Goal: Task Accomplishment & Management: Manage account settings

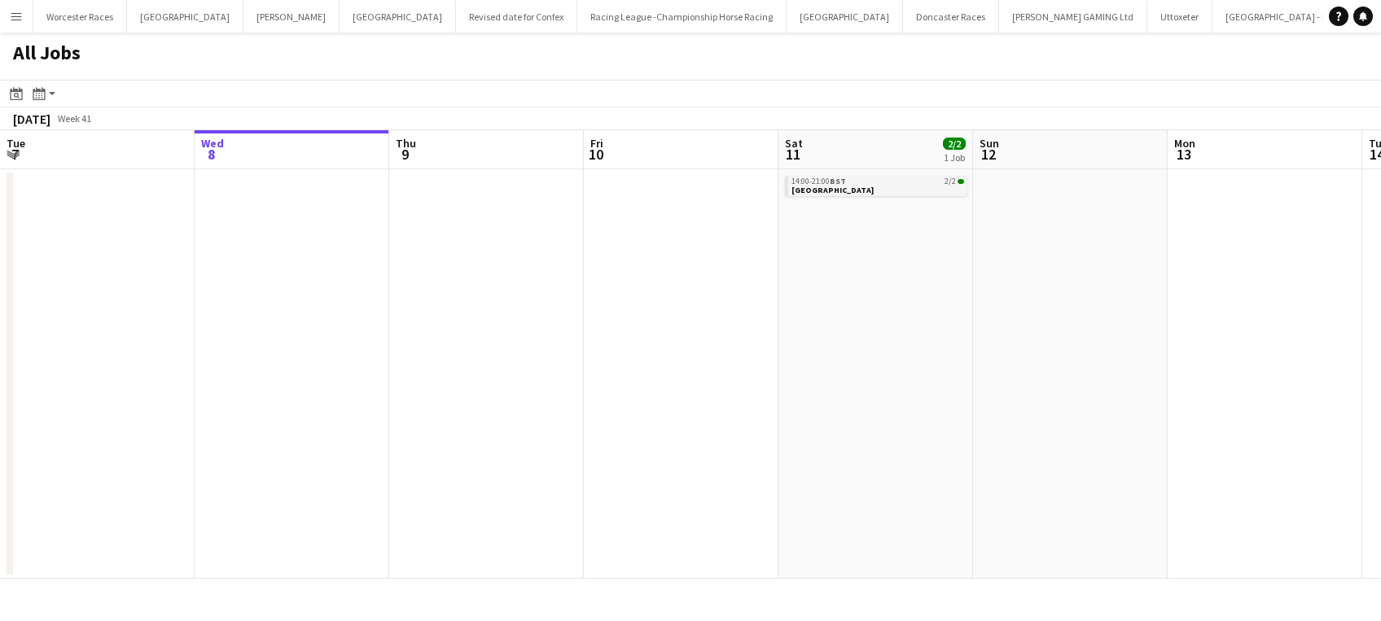
click at [850, 193] on link "14:00-21:00 BST 2/2 Wolverhampton" at bounding box center [878, 185] width 173 height 19
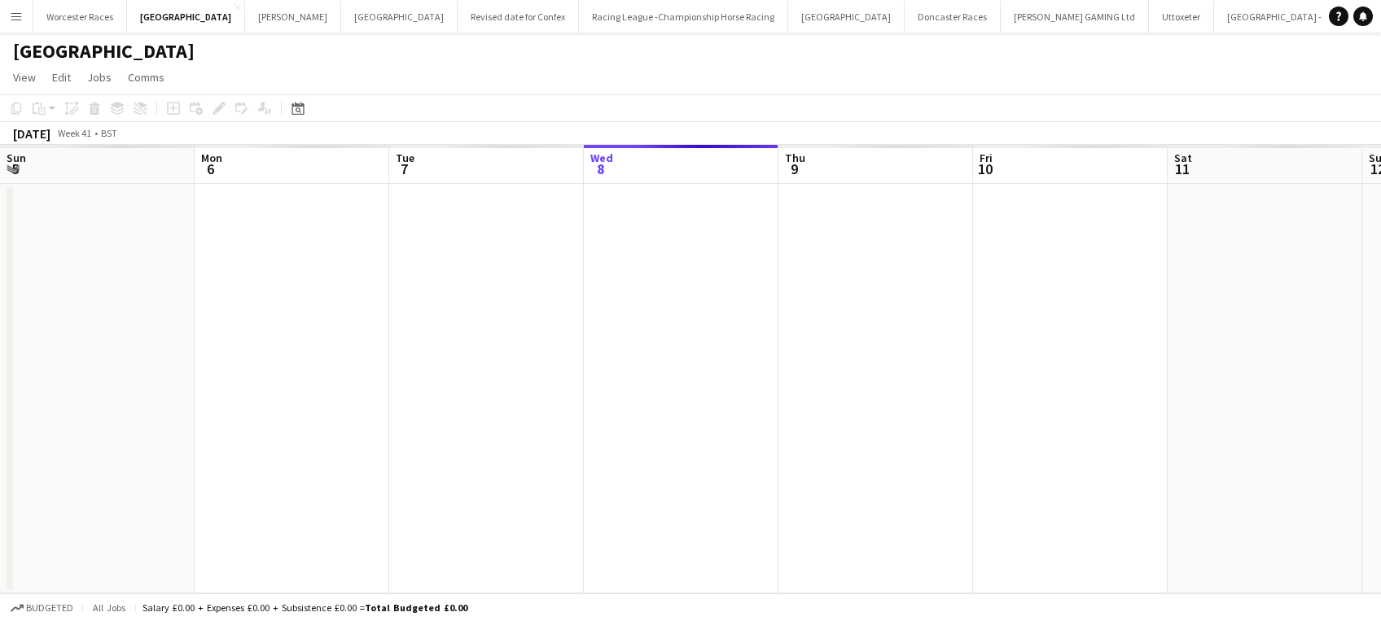
scroll to position [0, 560]
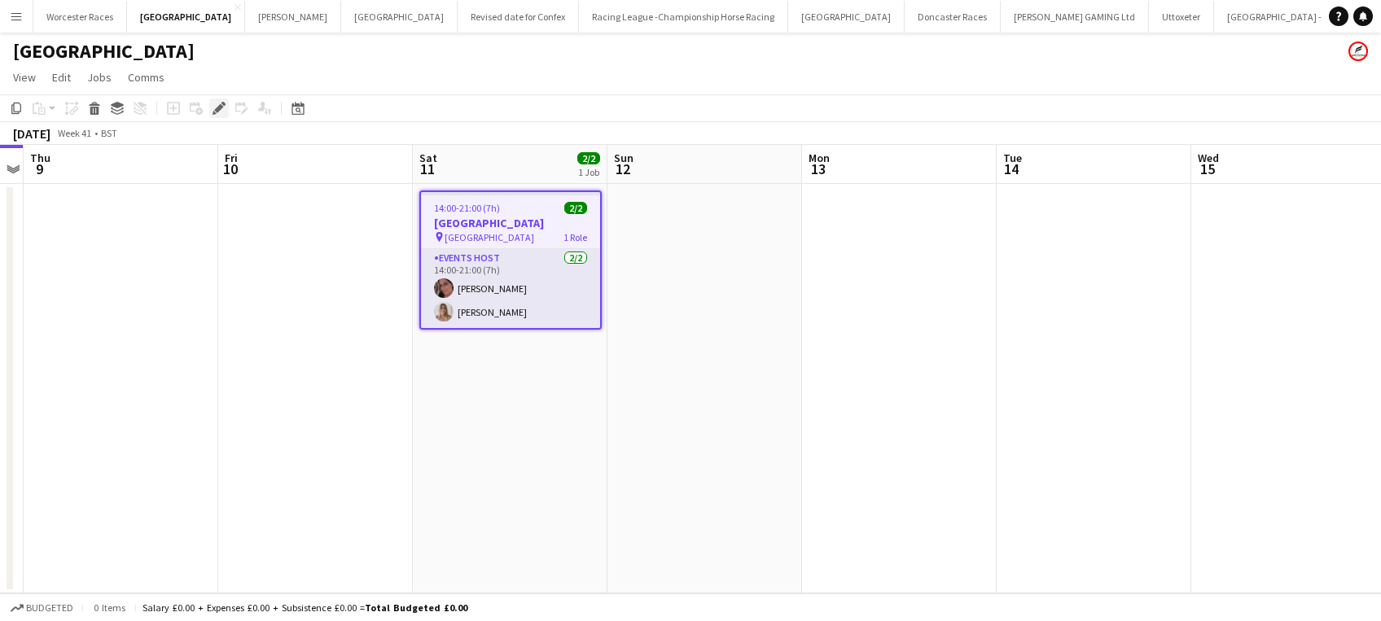
click at [210, 107] on div "Edit" at bounding box center [219, 109] width 20 height 20
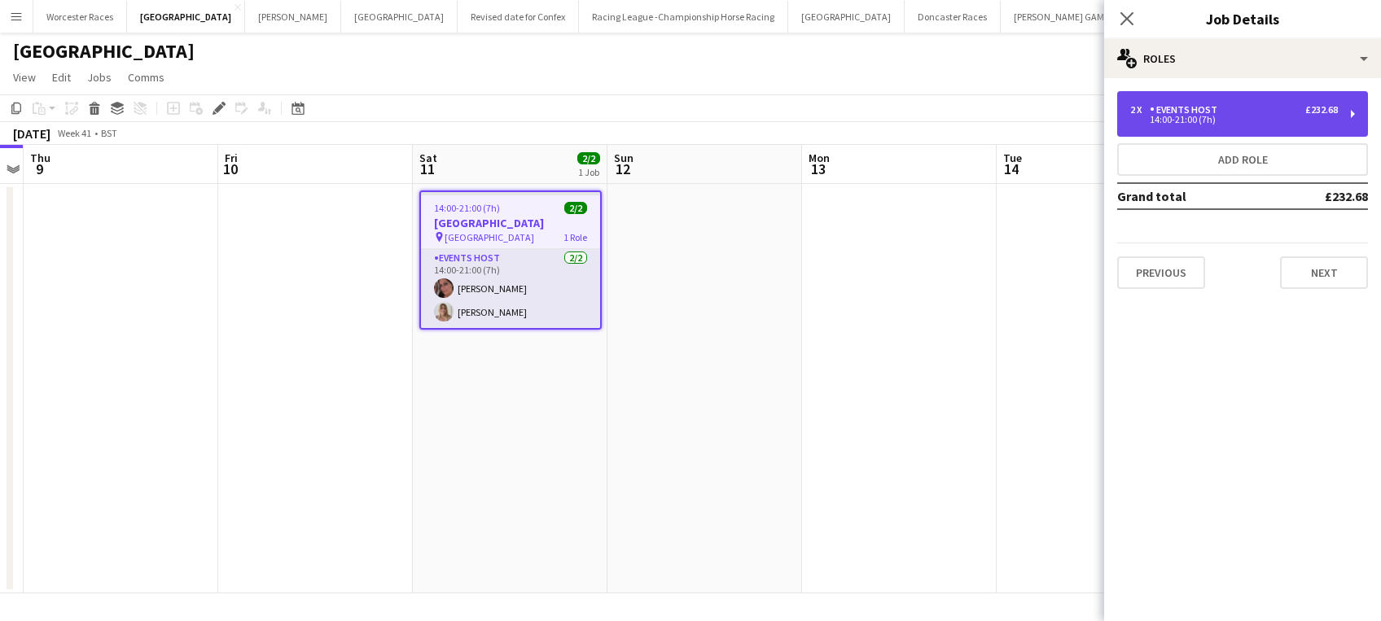
click at [1297, 117] on div "14:00-21:00 (7h)" at bounding box center [1235, 120] width 208 height 8
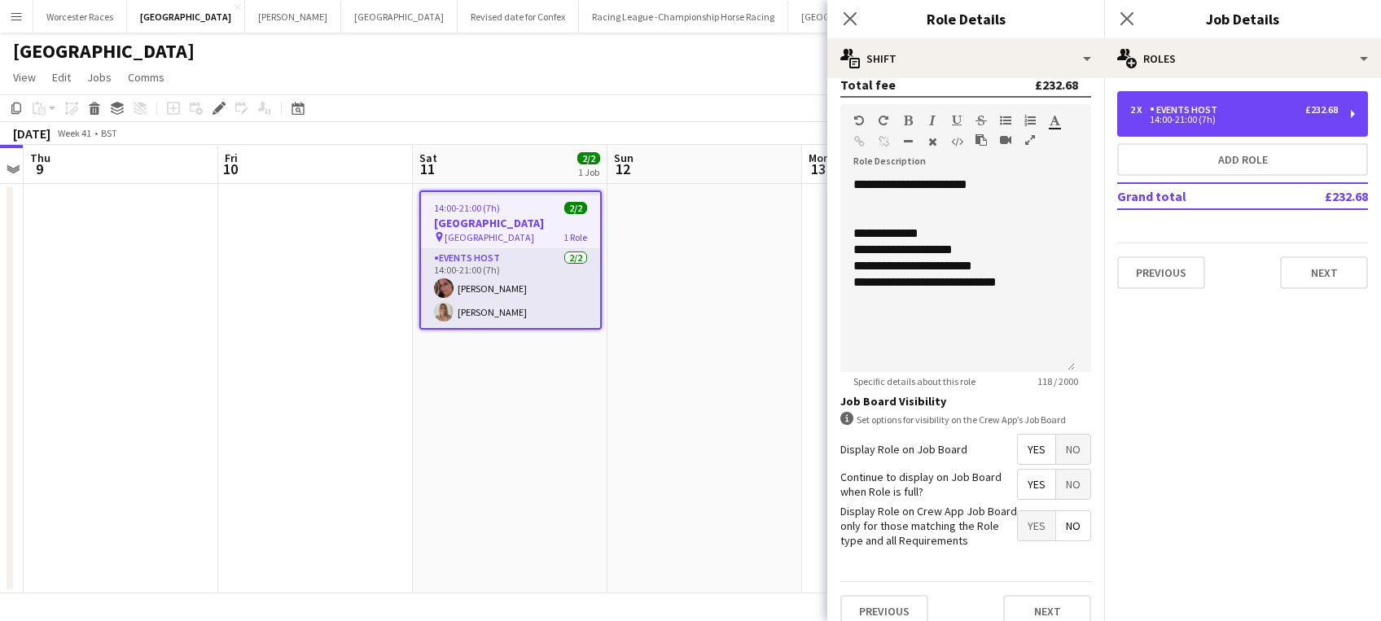
scroll to position [463, 0]
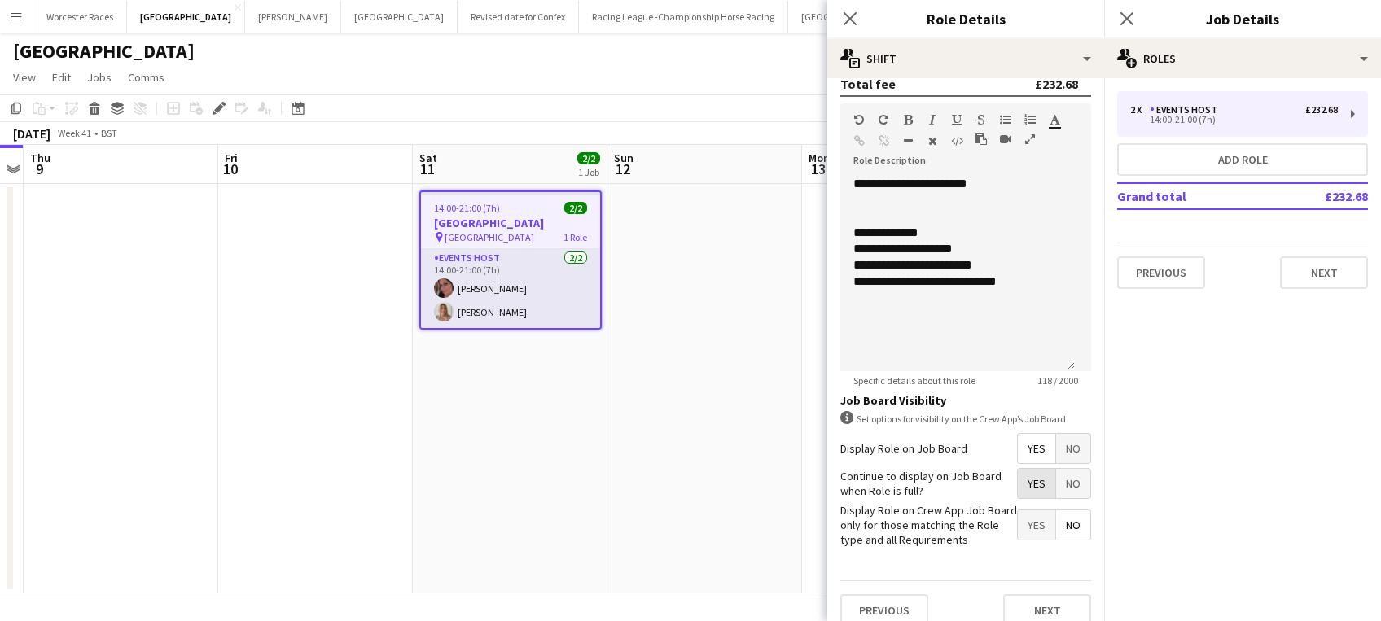
click at [1022, 485] on span "Yes" at bounding box center [1036, 483] width 37 height 29
click at [1060, 533] on span "No" at bounding box center [1073, 525] width 34 height 29
click at [848, 24] on icon "Close pop-in" at bounding box center [849, 18] width 15 height 15
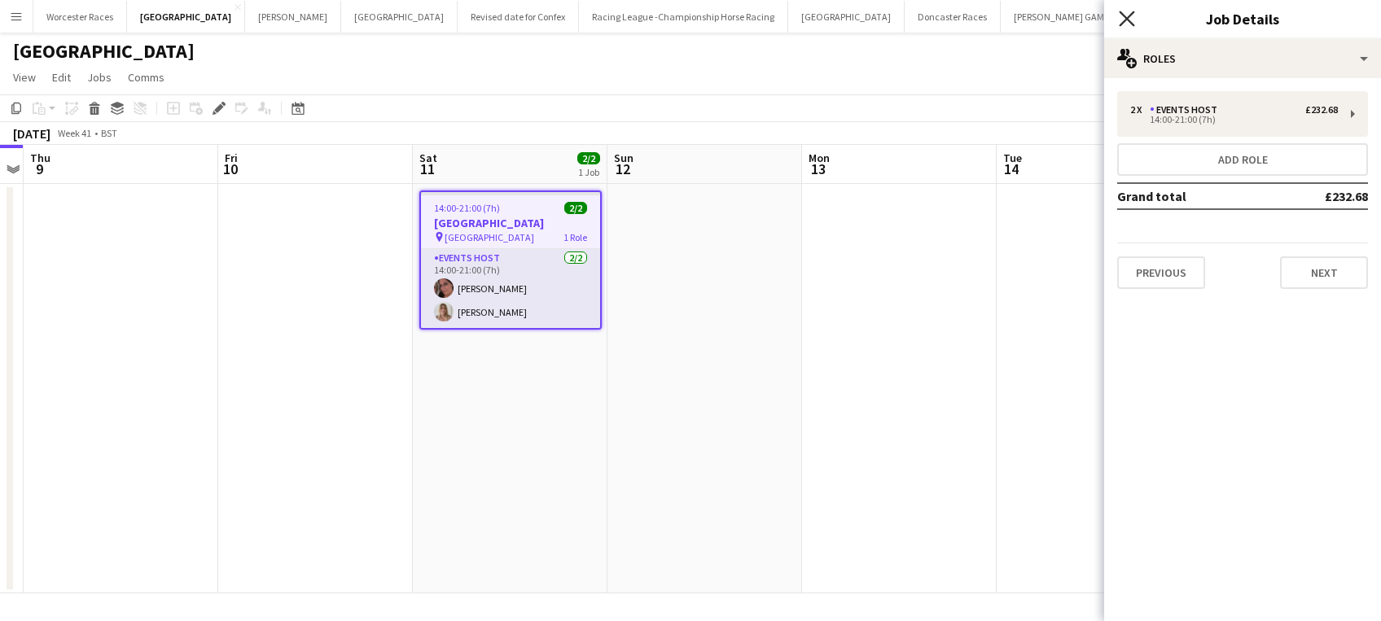
click at [1121, 20] on icon "Close pop-in" at bounding box center [1126, 18] width 15 height 15
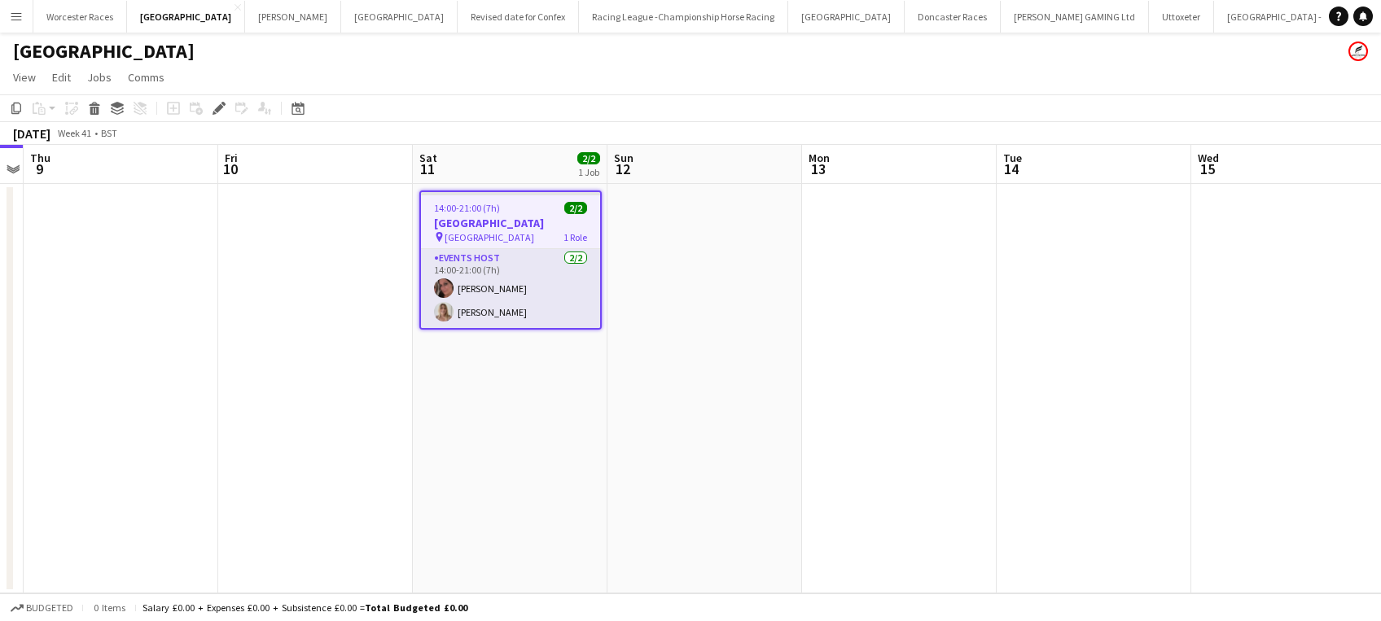
click at [1103, 274] on app-date-cell at bounding box center [1094, 389] width 195 height 410
